Goal: Task Accomplishment & Management: Use online tool/utility

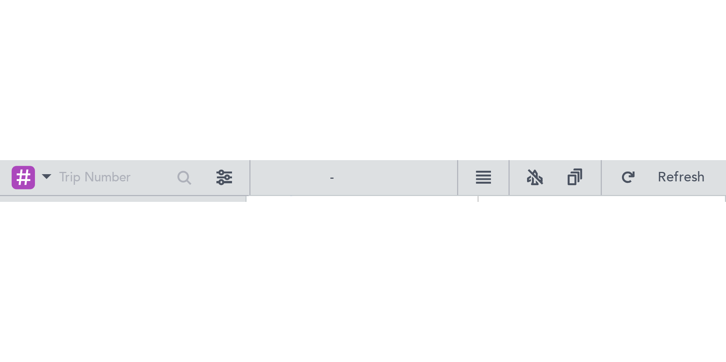
scroll to position [60, 0]
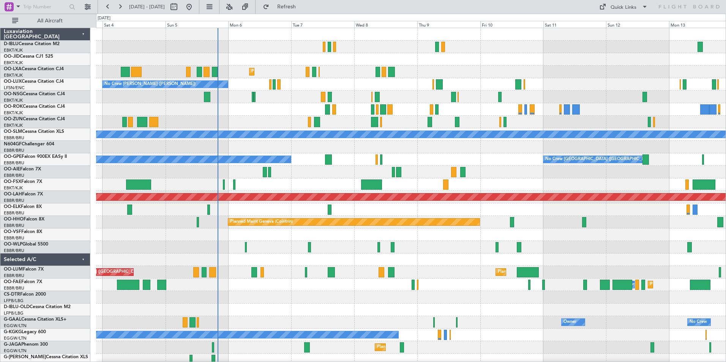
click at [281, 260] on div "No Crew Kortrijk-[GEOGRAPHIC_DATA] Planned Maint [GEOGRAPHIC_DATA]-[GEOGRAPHIC_…" at bounding box center [411, 266] width 630 height 476
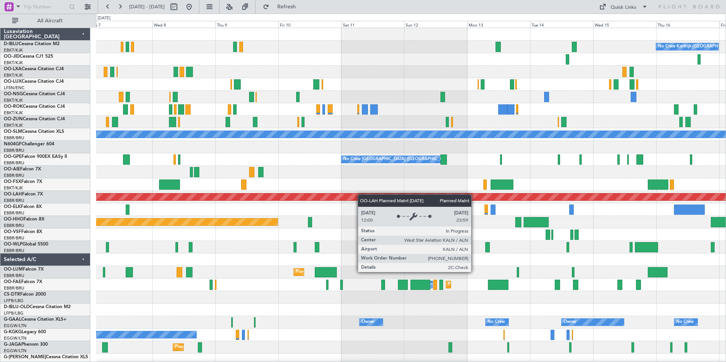
click at [354, 195] on div "No Crew Kortrijk-[GEOGRAPHIC_DATA] Planned Maint [GEOGRAPHIC_DATA]-[GEOGRAPHIC_…" at bounding box center [411, 266] width 630 height 476
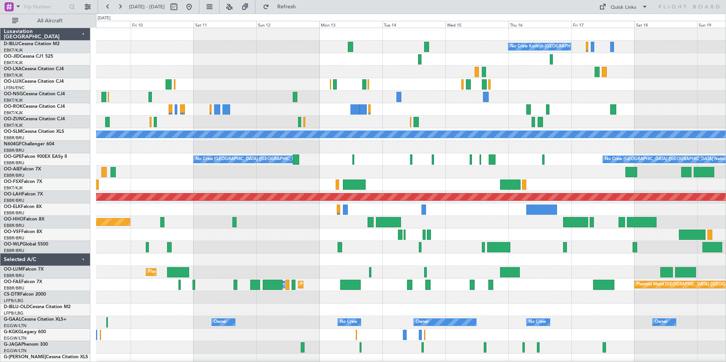
click at [563, 261] on div "No Crew Kortrijk-[GEOGRAPHIC_DATA] A/C Unavailable [GEOGRAPHIC_DATA] No Crew [G…" at bounding box center [411, 285] width 630 height 514
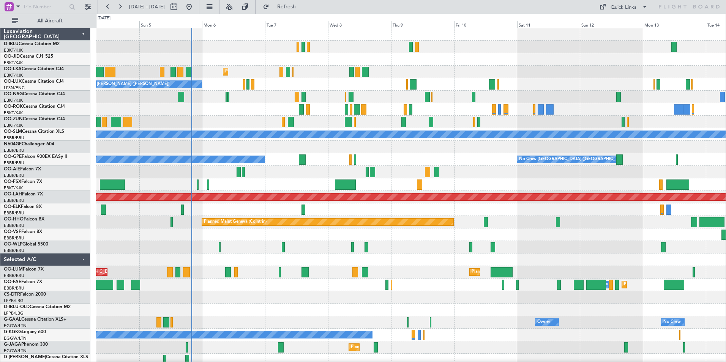
click at [255, 216] on div at bounding box center [411, 210] width 630 height 13
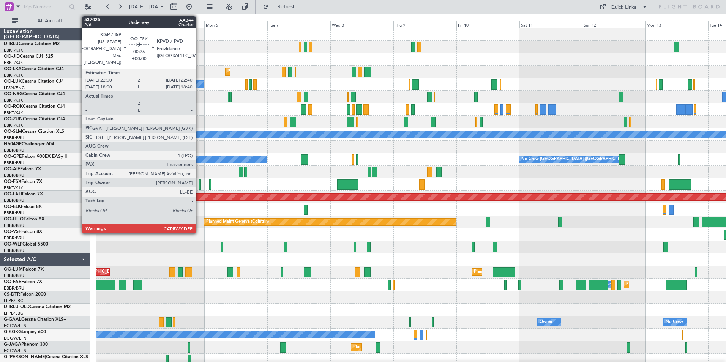
click at [199, 182] on div at bounding box center [200, 185] width 2 height 10
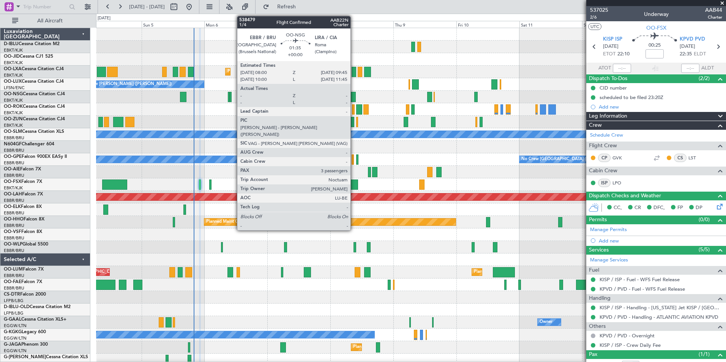
click at [354, 99] on div at bounding box center [353, 97] width 5 height 10
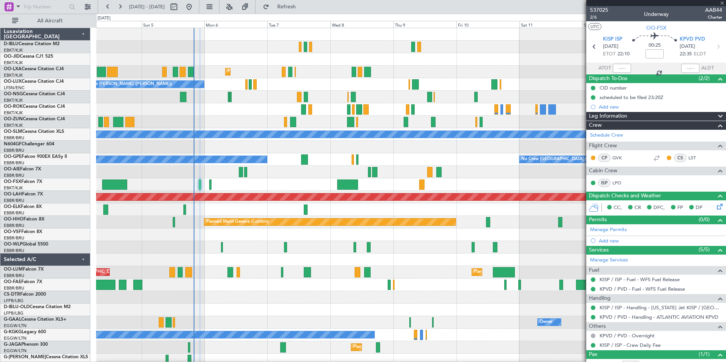
type input "3"
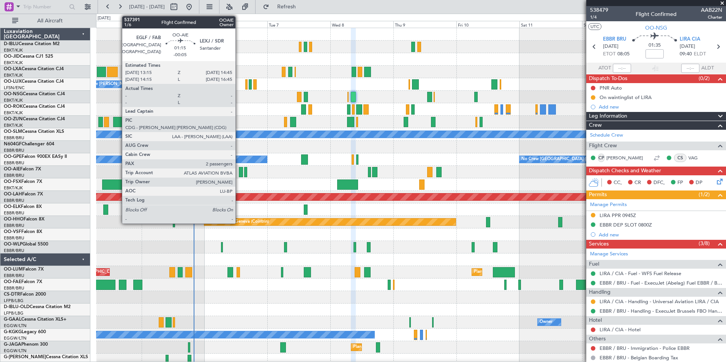
click at [239, 172] on div at bounding box center [241, 172] width 4 height 10
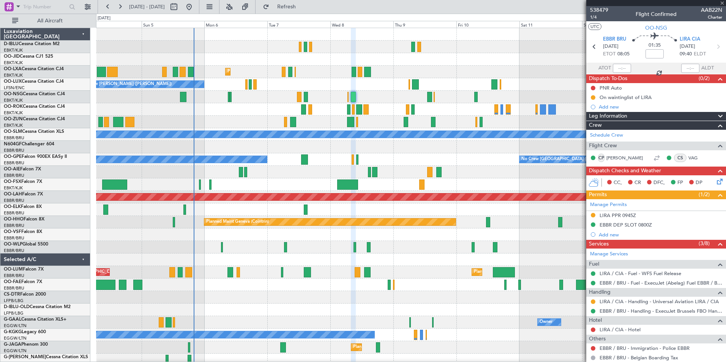
type input "-00:05"
type input "2"
